Goal: Information Seeking & Learning: Learn about a topic

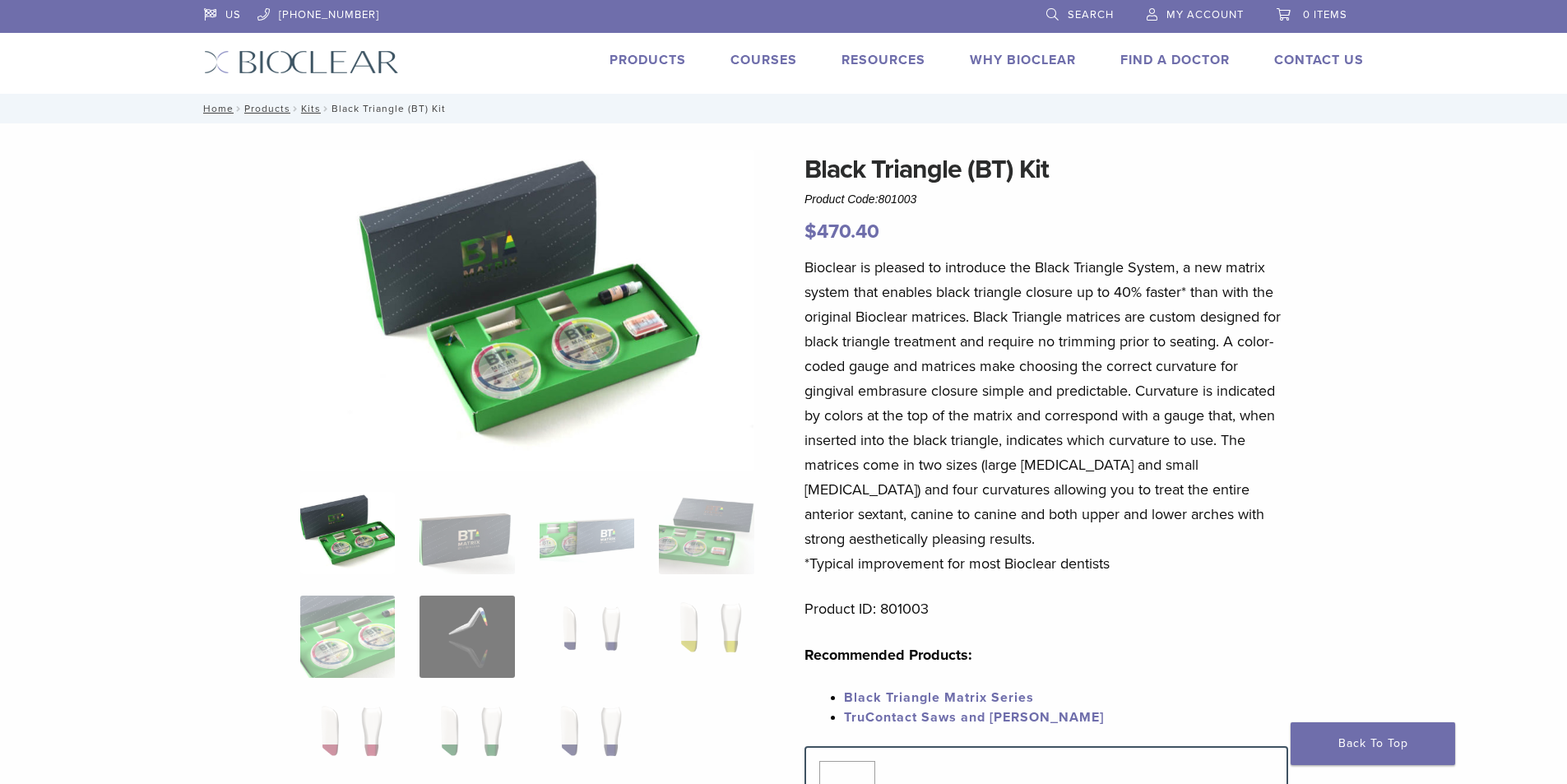
click at [578, 333] on img at bounding box center [527, 310] width 455 height 321
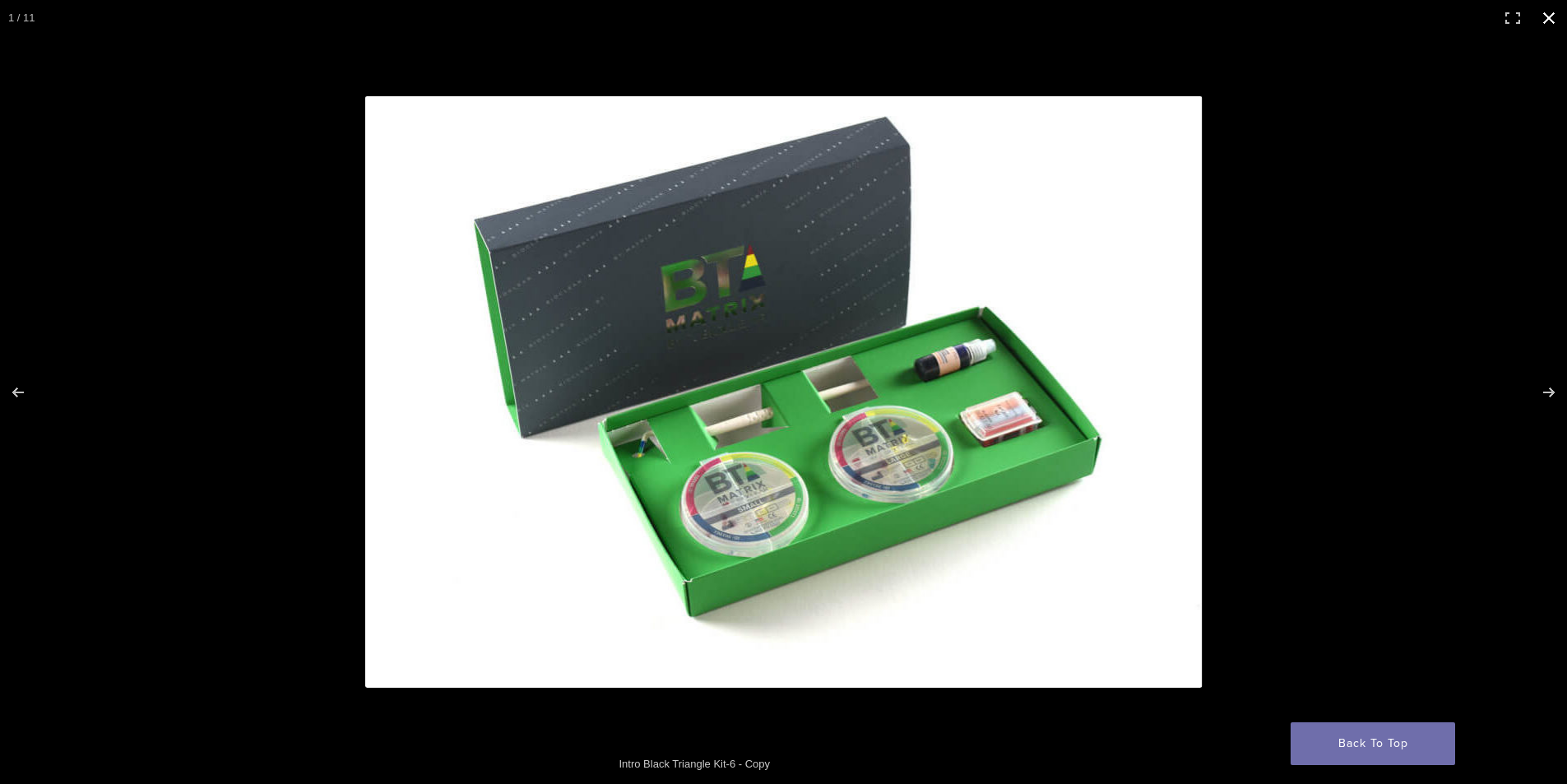
click at [1417, 385] on div at bounding box center [1017, 421] width 1302 height 651
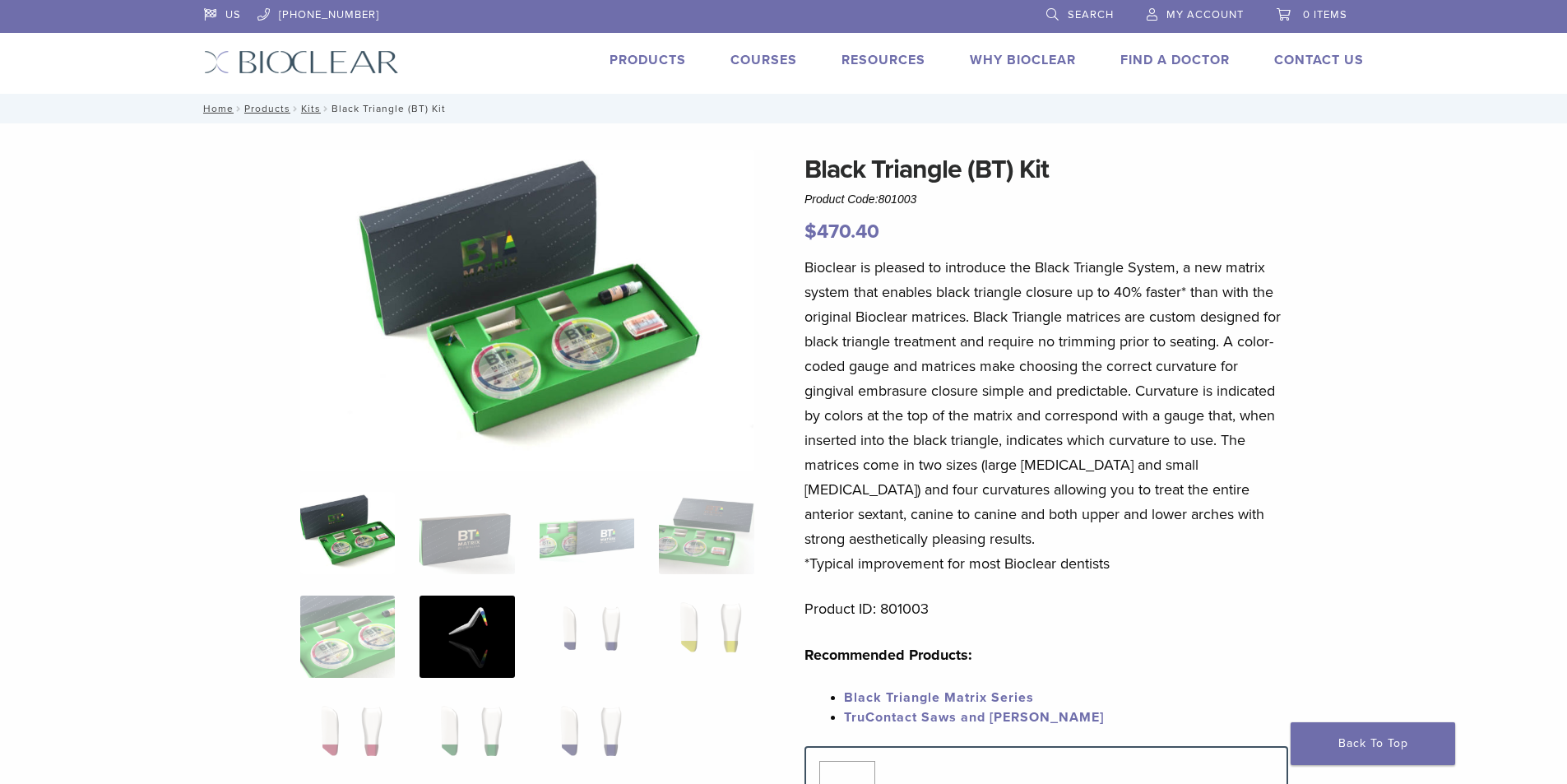
click at [433, 628] on img at bounding box center [467, 636] width 95 height 82
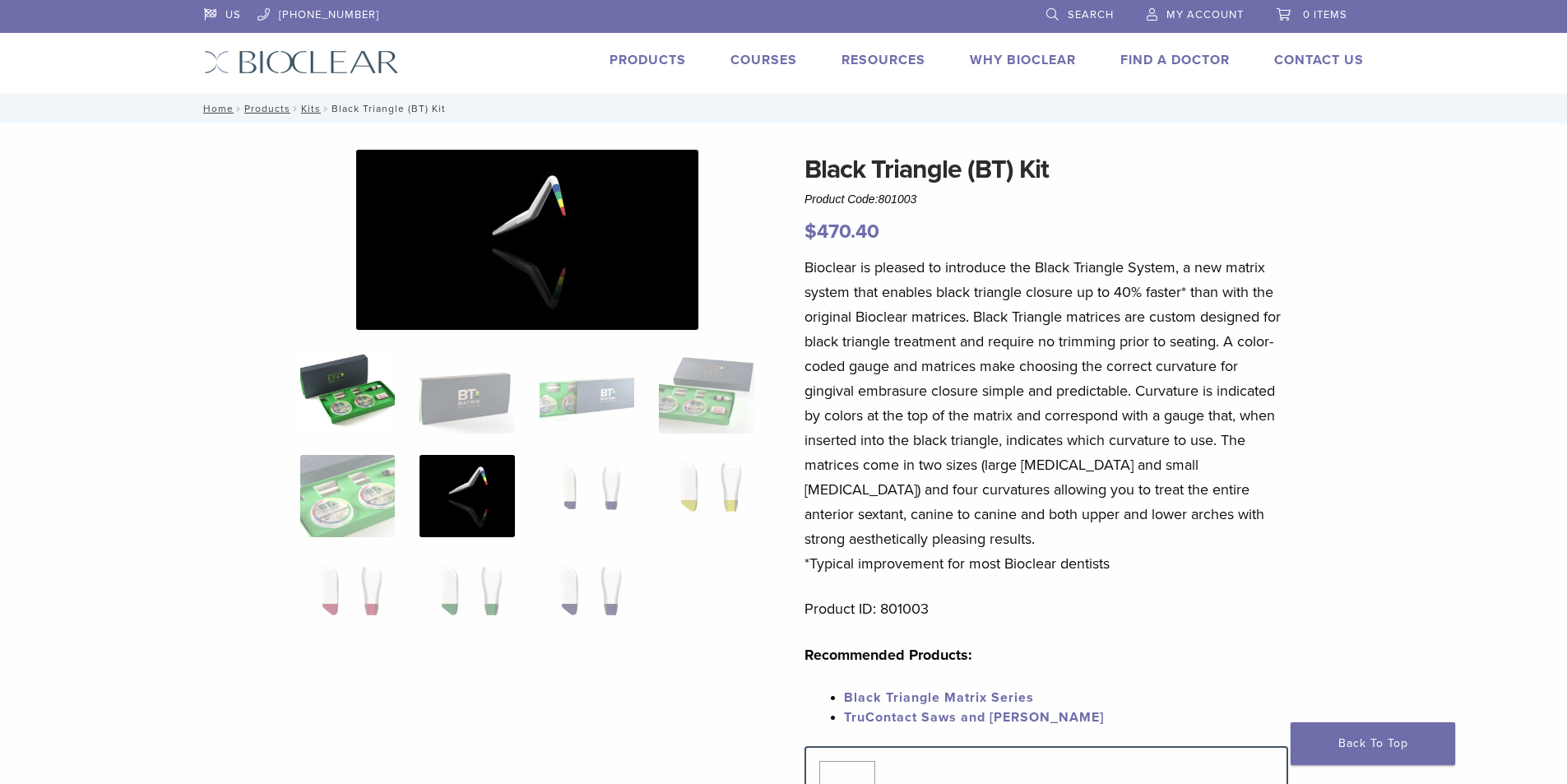
click at [342, 382] on img at bounding box center [347, 392] width 95 height 82
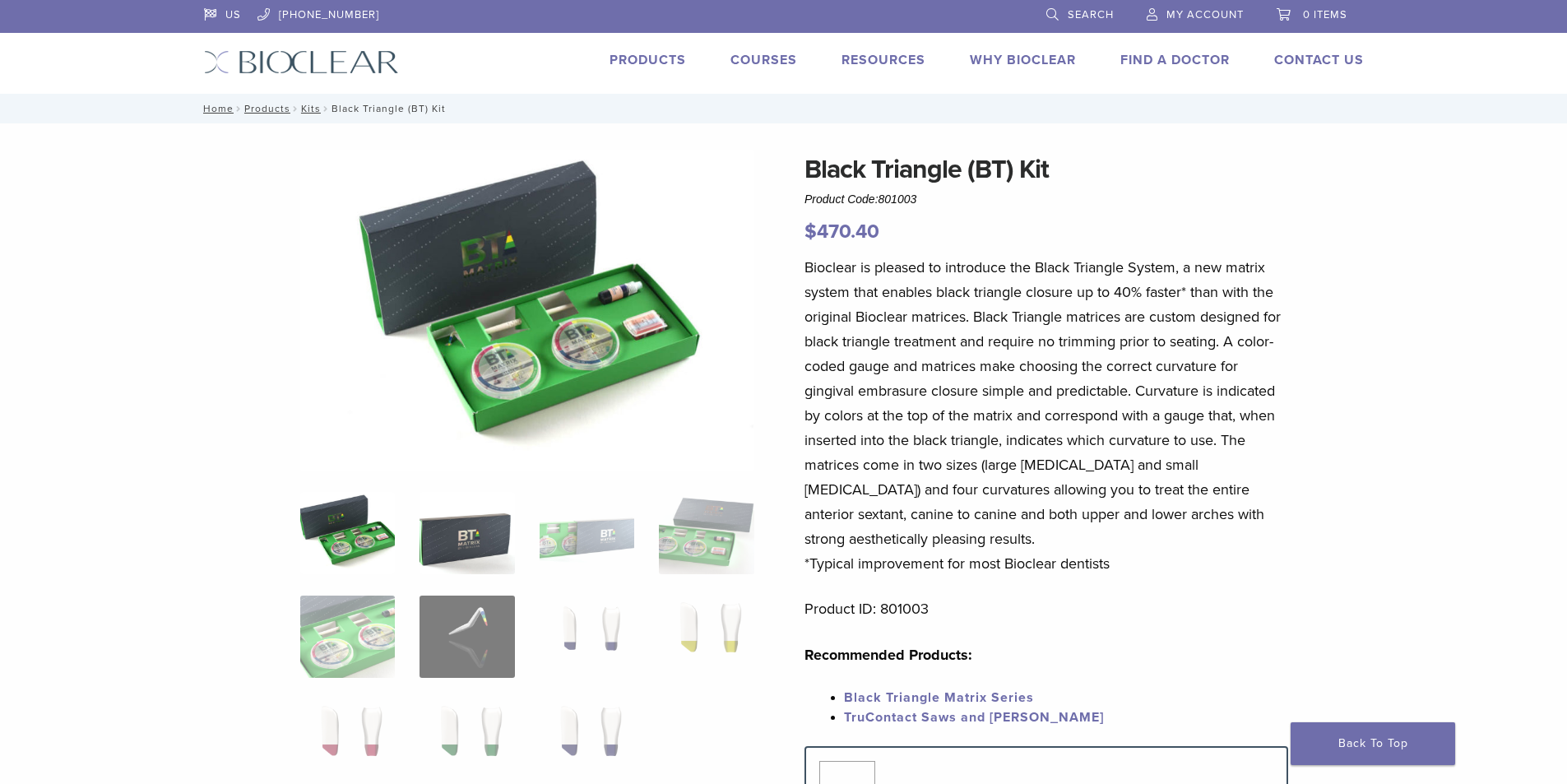
click at [478, 525] on img at bounding box center [467, 533] width 95 height 82
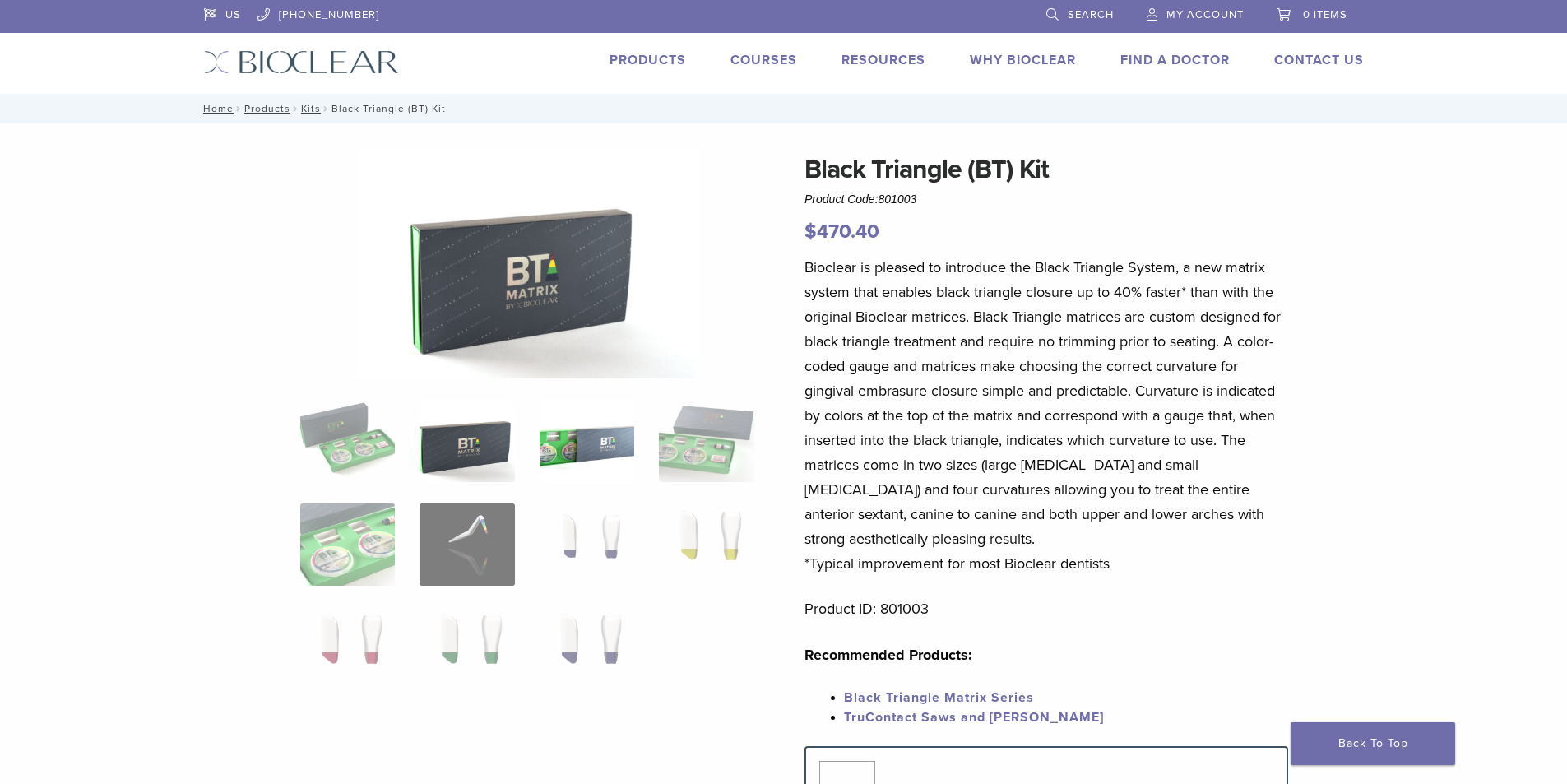
click at [588, 445] on img at bounding box center [587, 441] width 95 height 82
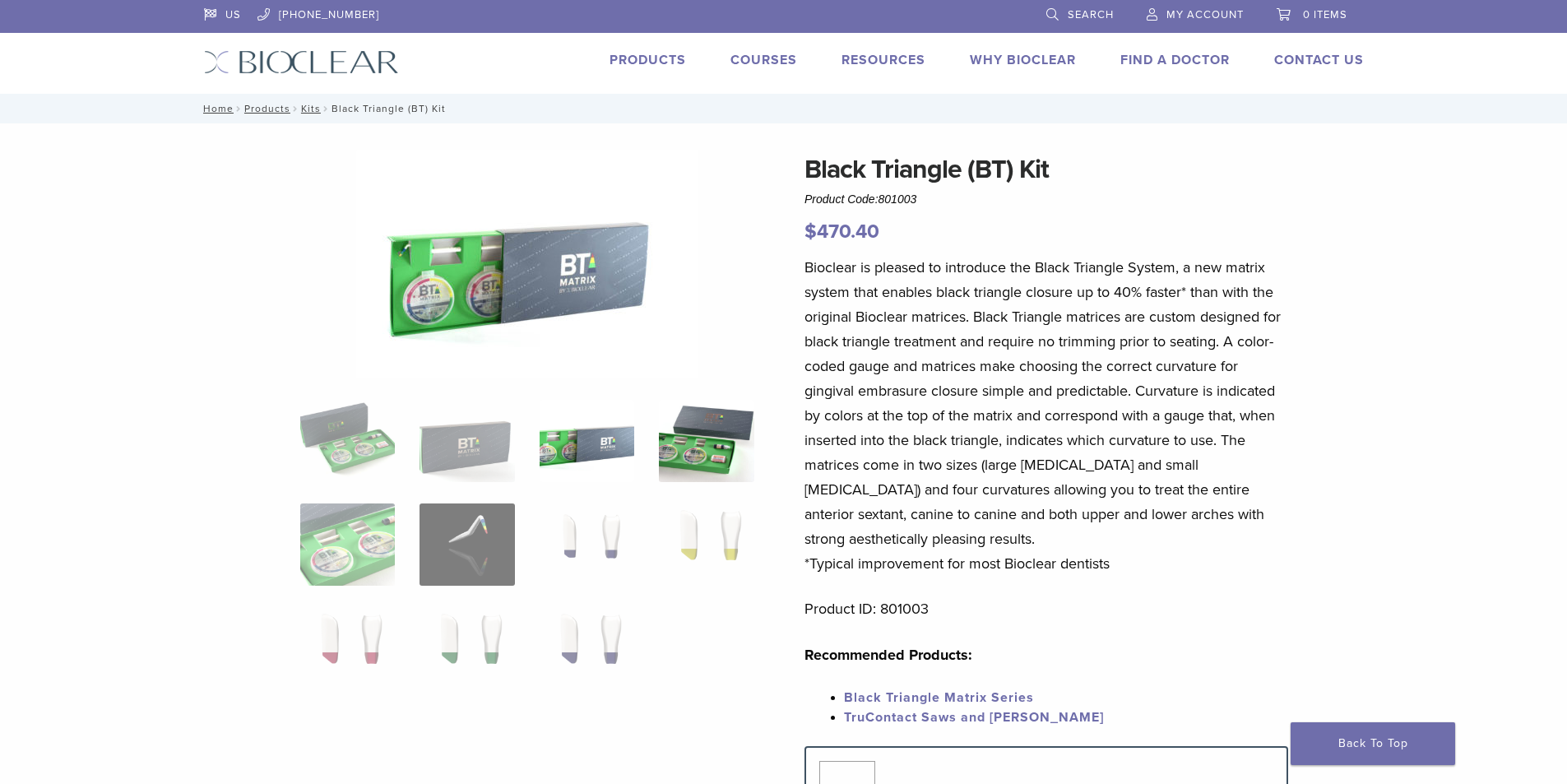
click at [715, 433] on img at bounding box center [706, 441] width 95 height 82
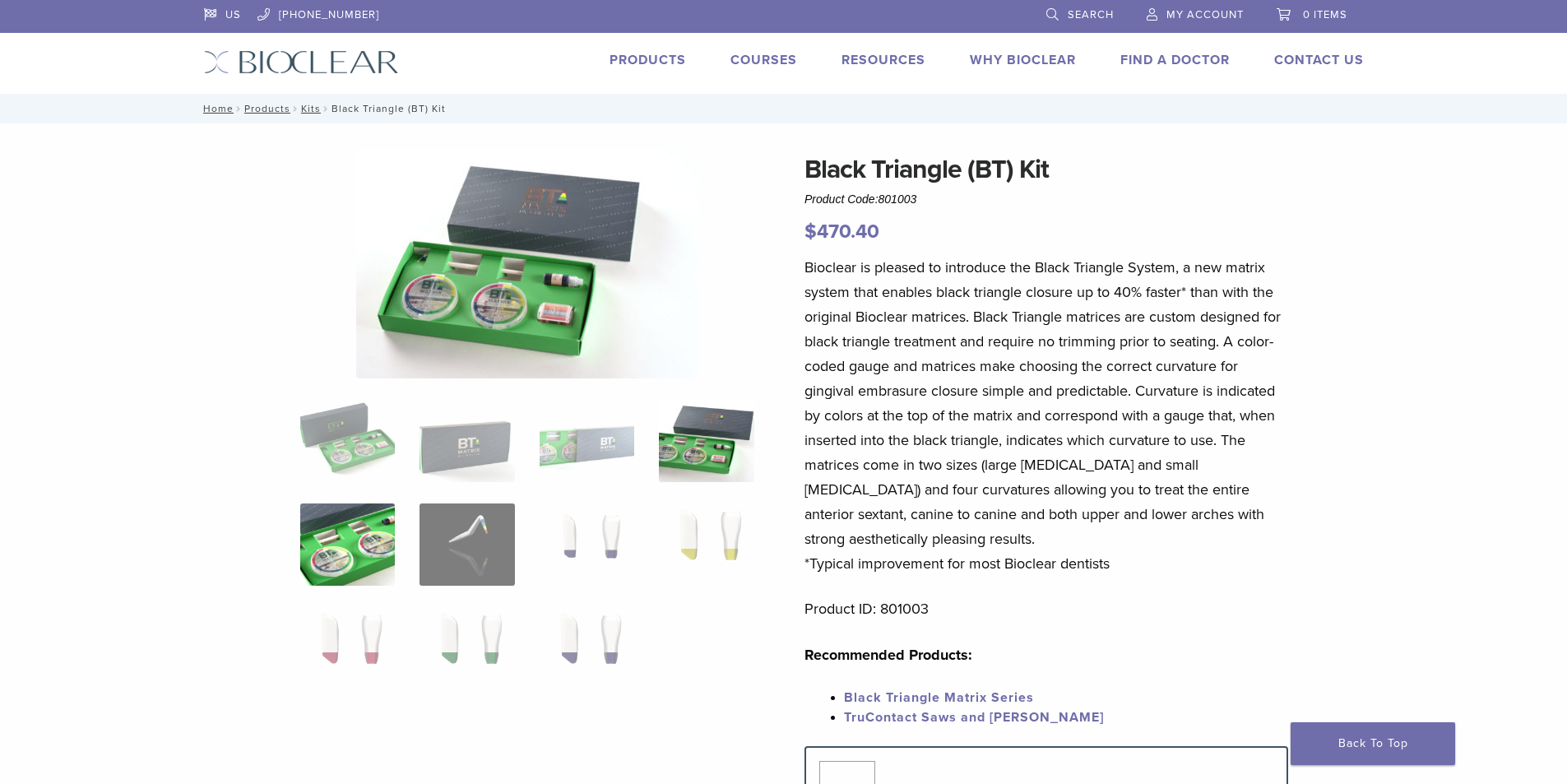
click at [350, 529] on img at bounding box center [347, 544] width 95 height 82
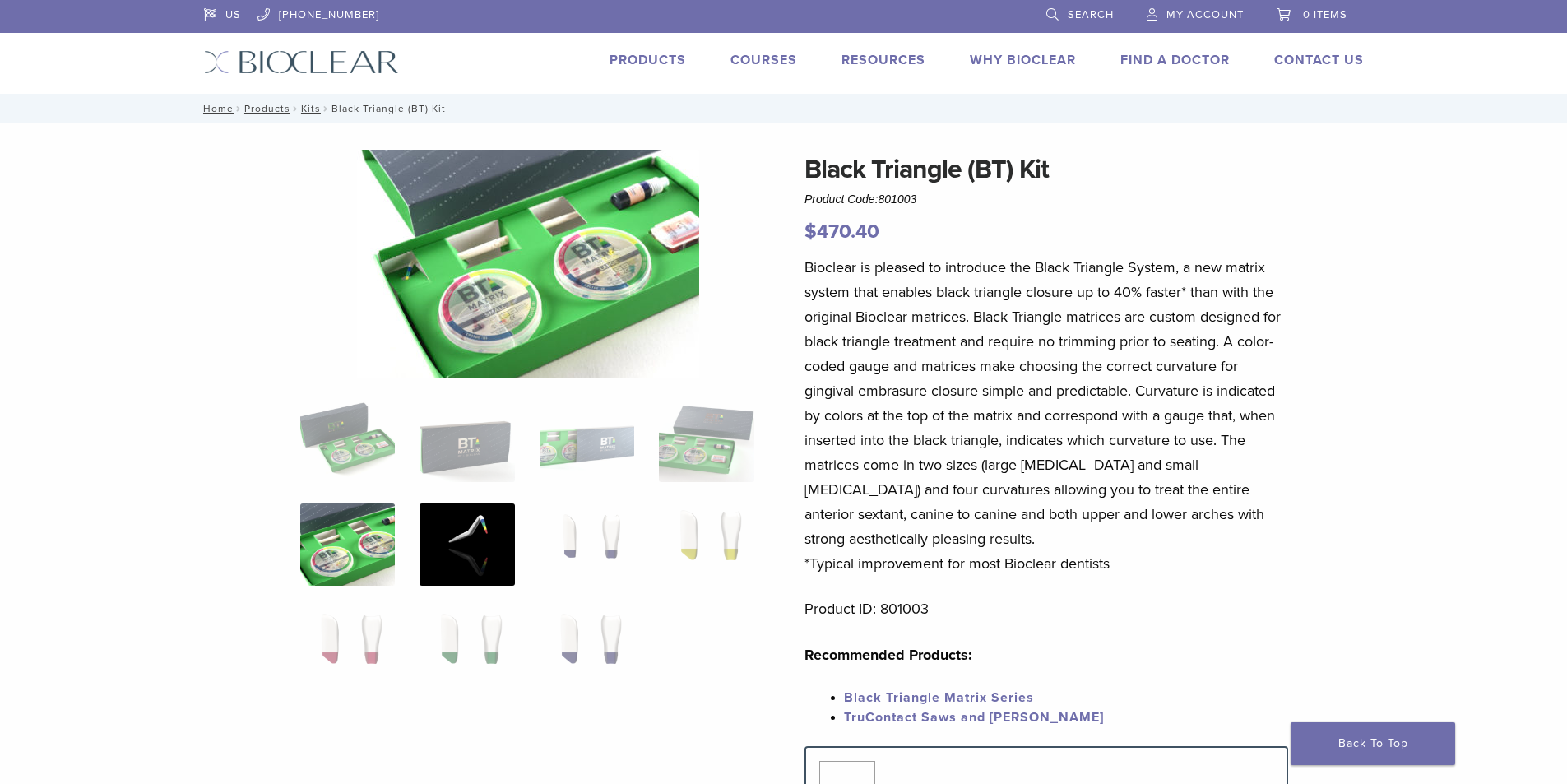
click at [492, 546] on img at bounding box center [467, 544] width 95 height 82
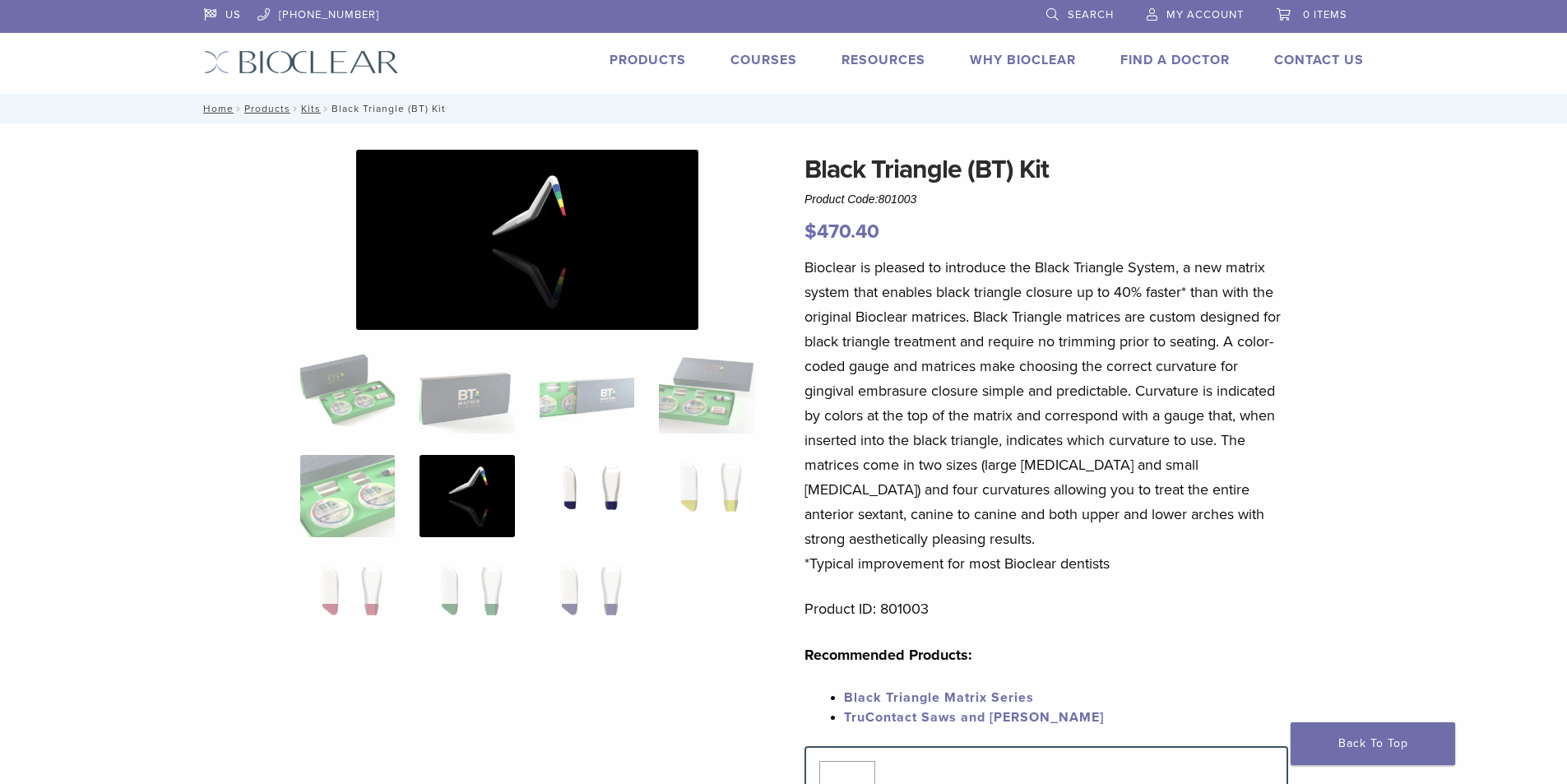
click at [584, 500] on img at bounding box center [587, 496] width 95 height 82
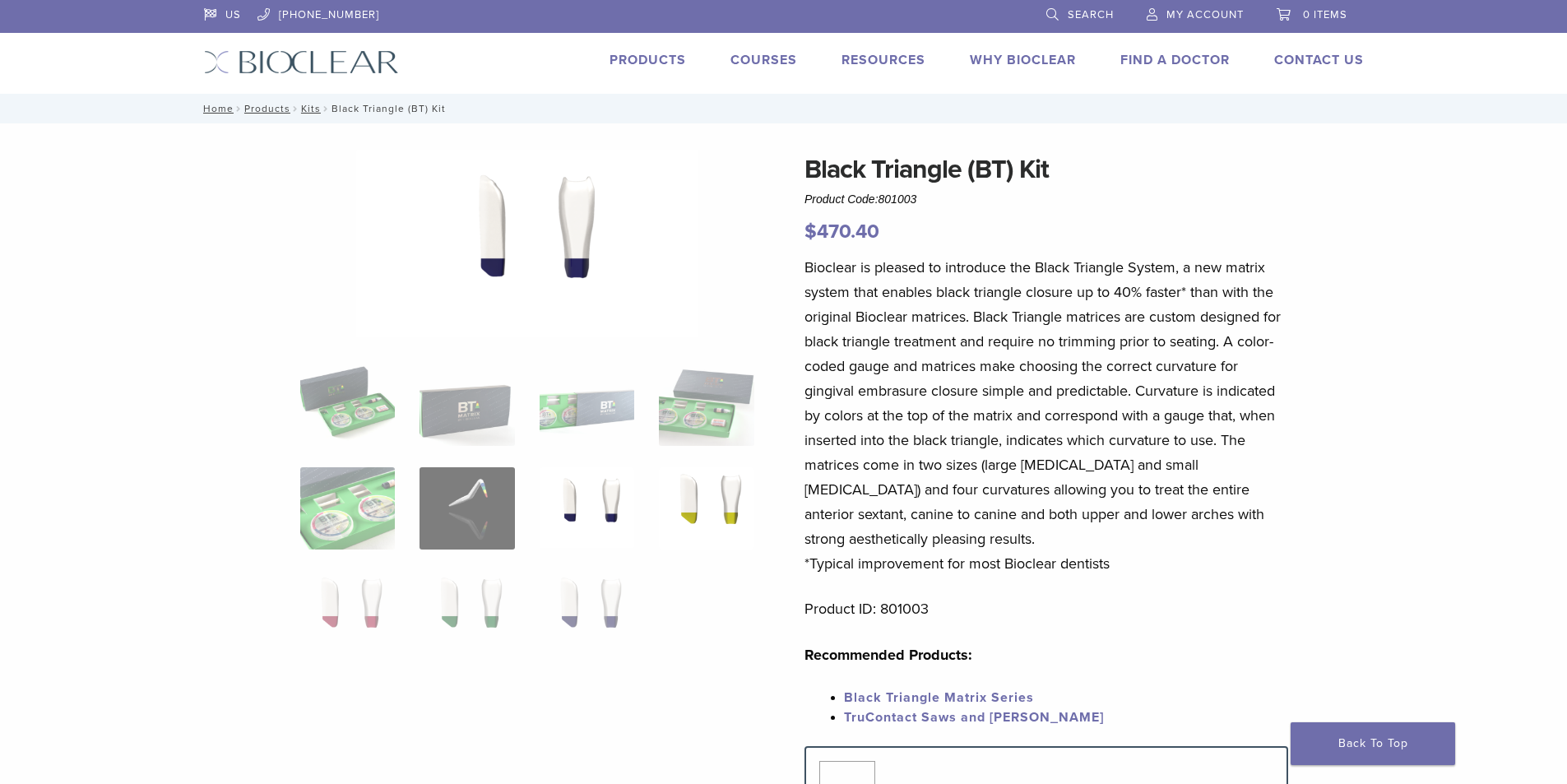
click at [738, 482] on img at bounding box center [706, 508] width 95 height 82
click at [327, 621] on img at bounding box center [347, 611] width 95 height 82
click at [445, 578] on img at bounding box center [467, 611] width 95 height 82
click at [608, 606] on img at bounding box center [587, 611] width 95 height 82
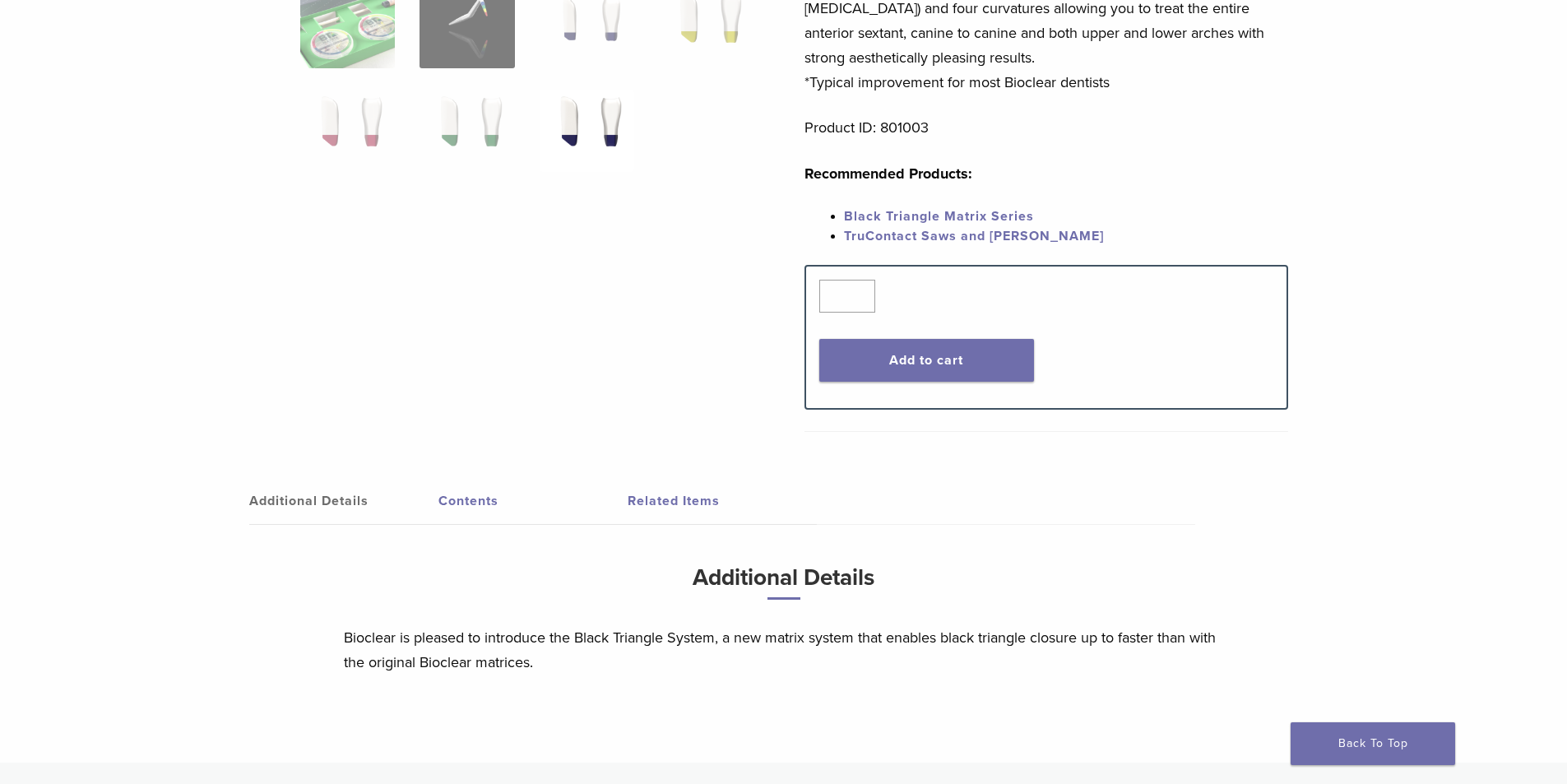
scroll to position [494, 0]
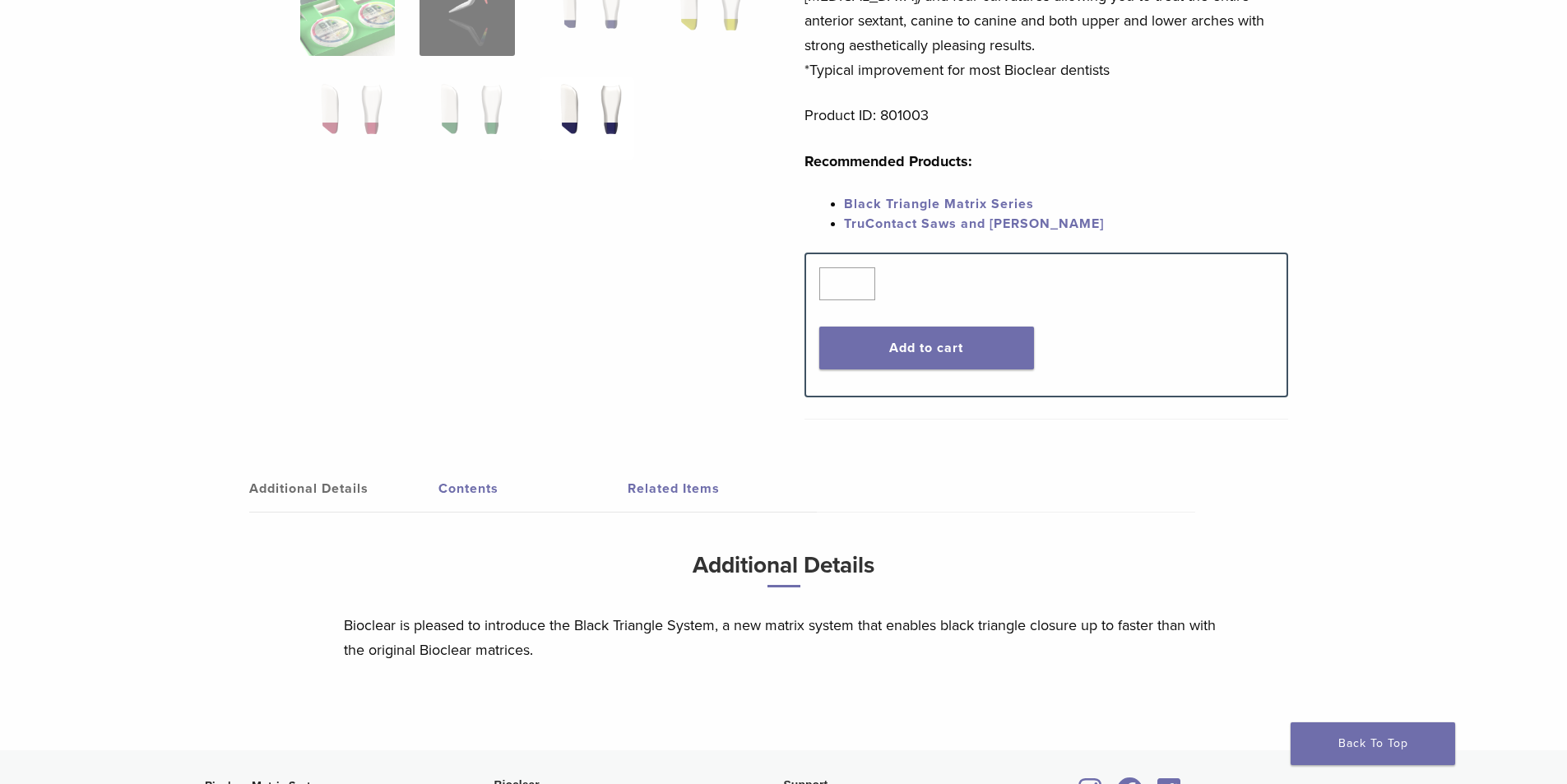
click at [476, 496] on link "Contents" at bounding box center [532, 489] width 189 height 46
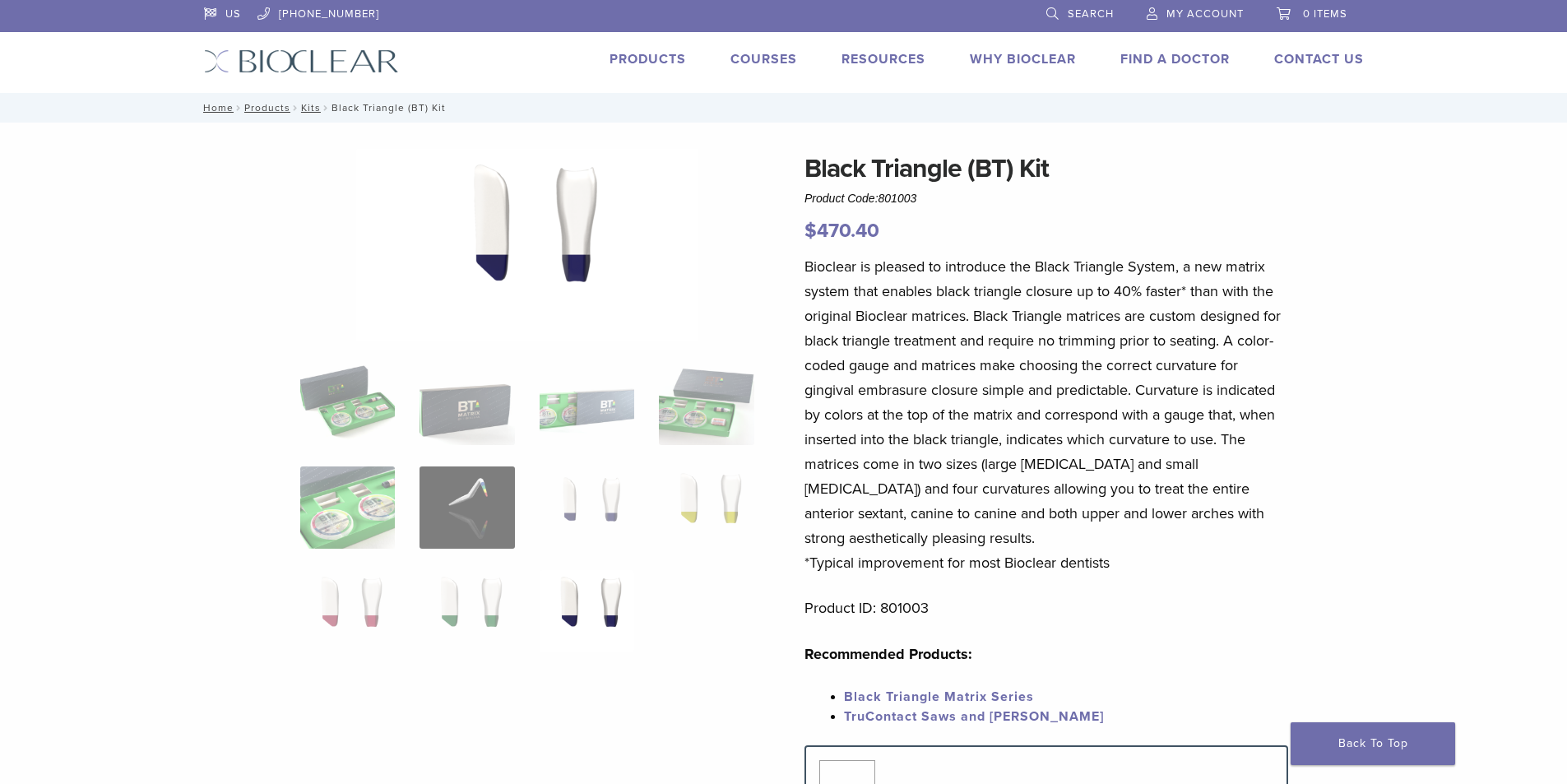
scroll to position [0, 0]
